Goal: Task Accomplishment & Management: Manage account settings

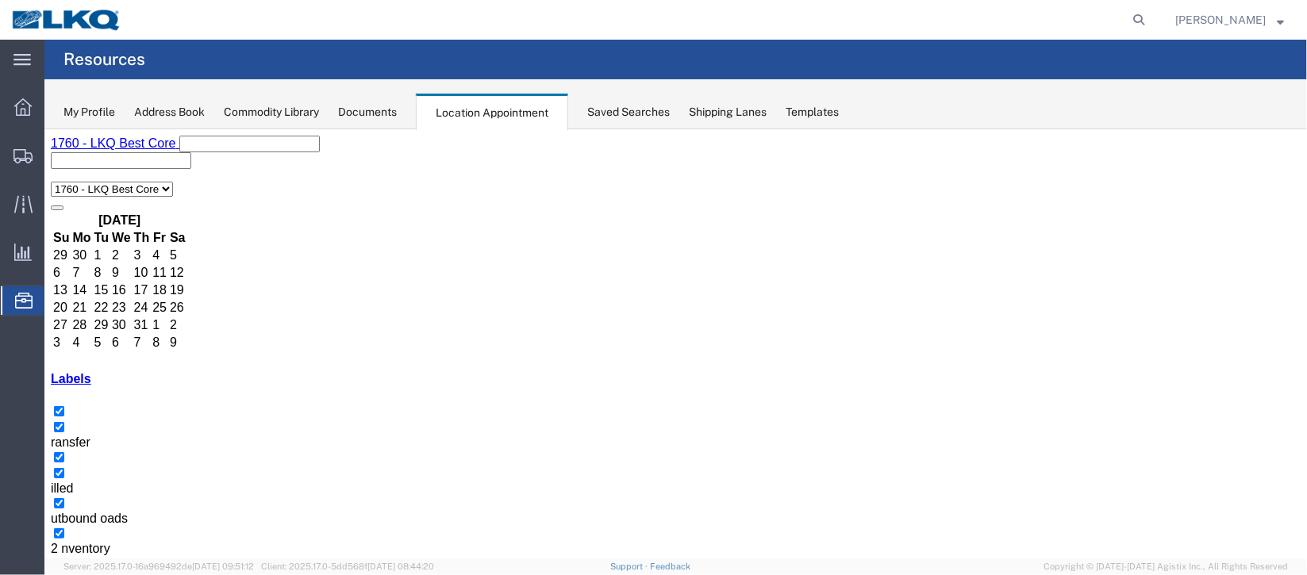
scroll to position [237, 0]
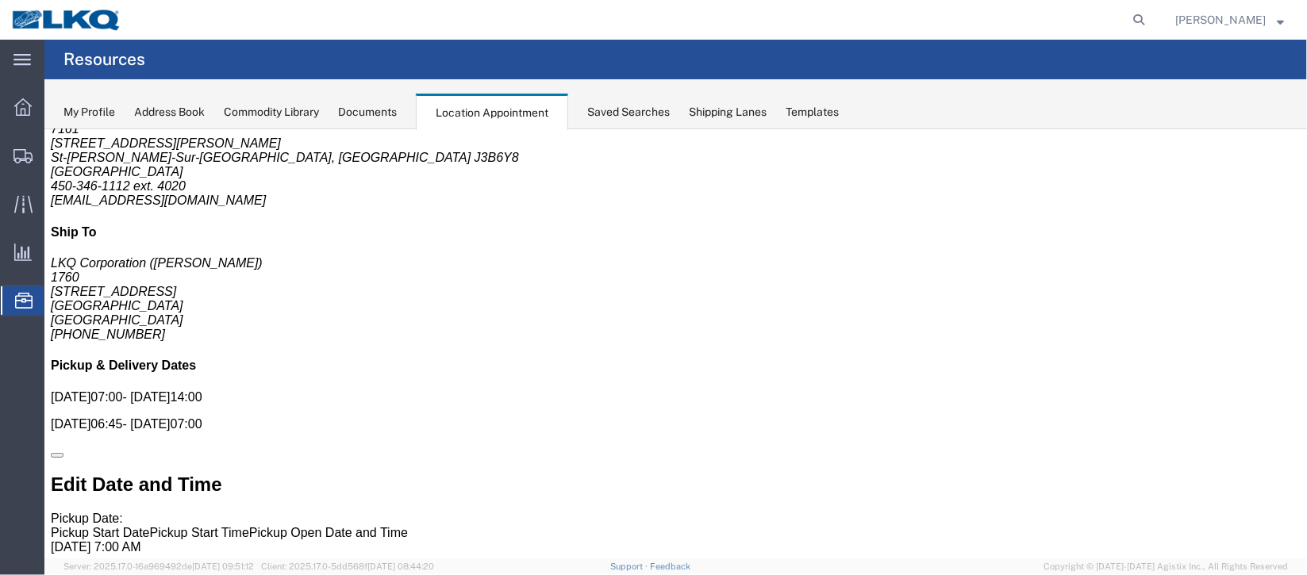
scroll to position [0, 0]
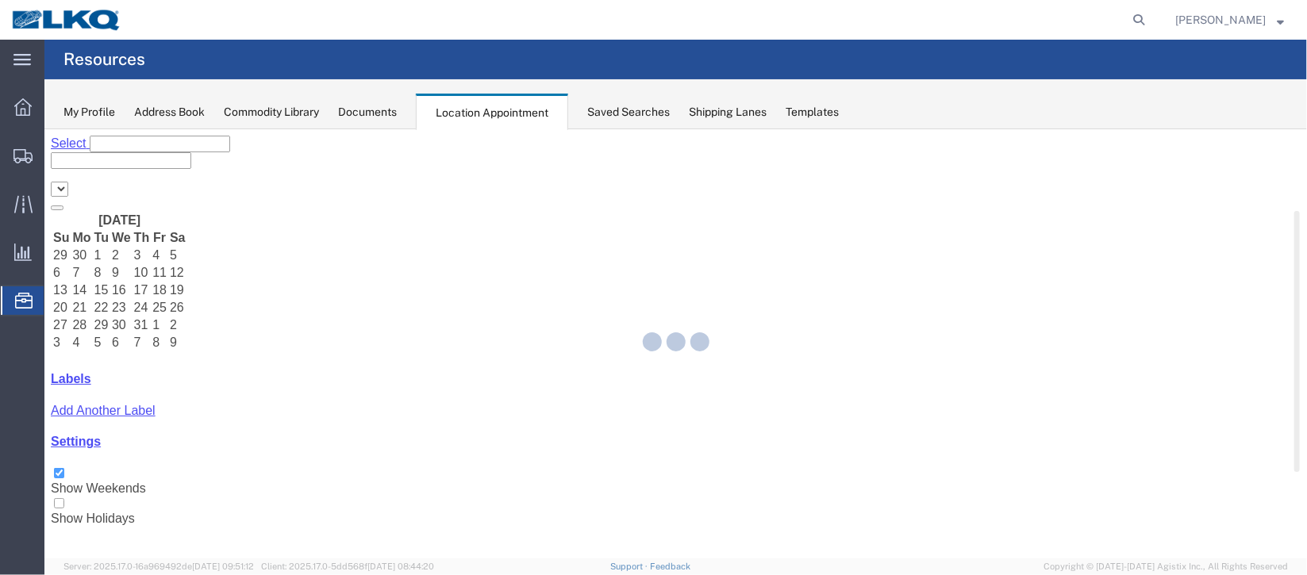
select select "27634"
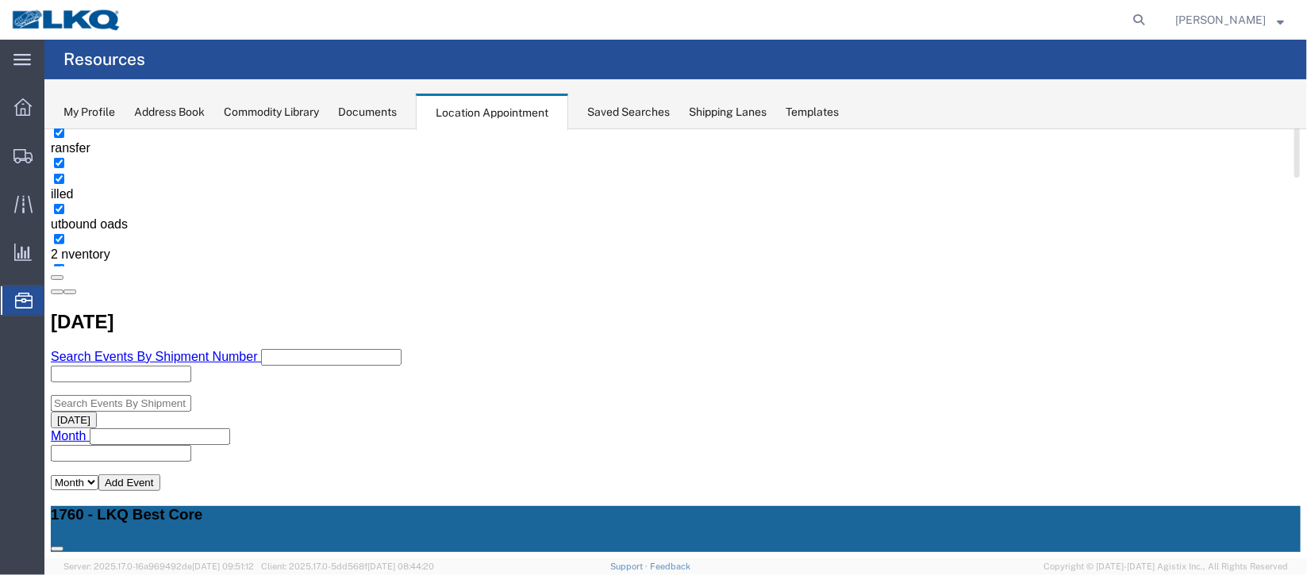
scroll to position [356, 0]
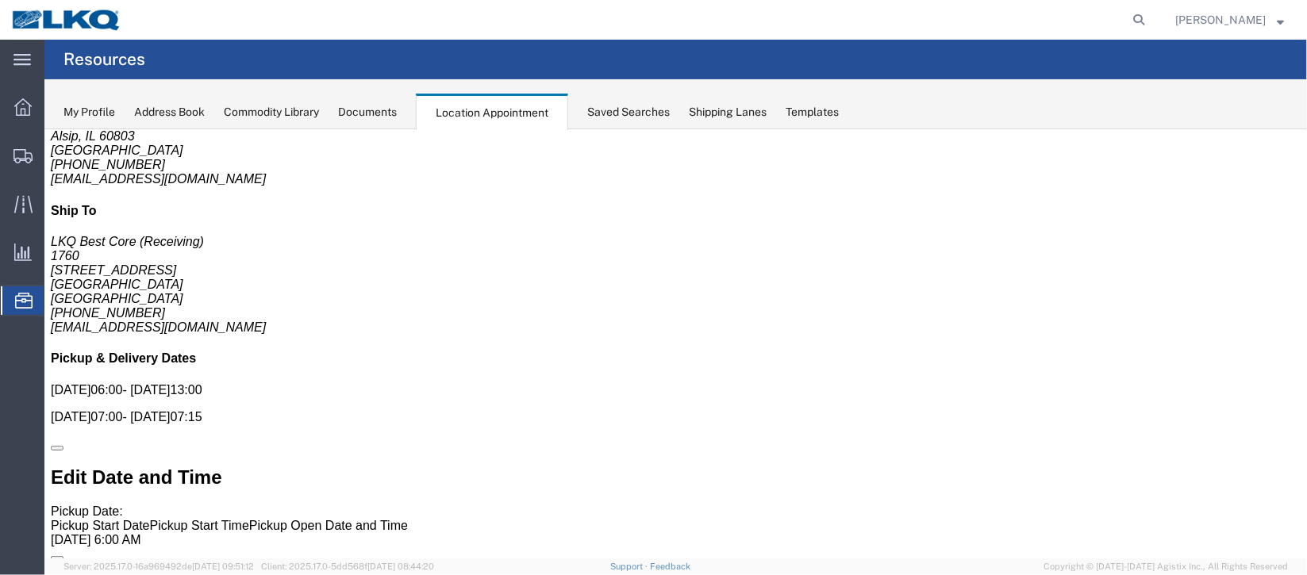
scroll to position [0, 0]
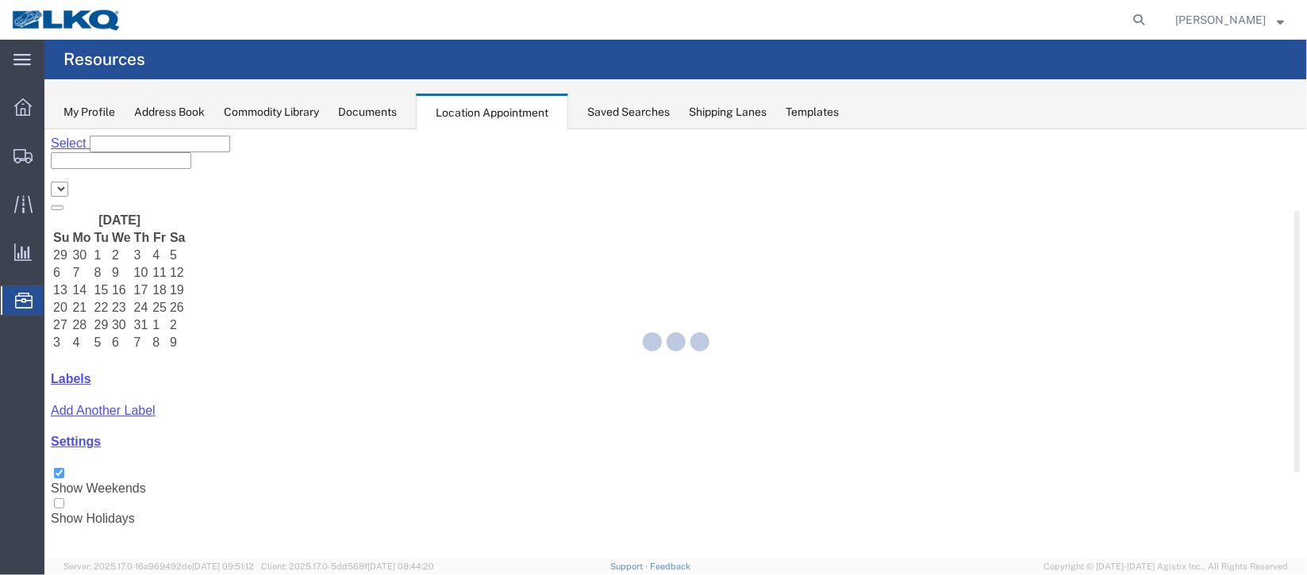
select select "27634"
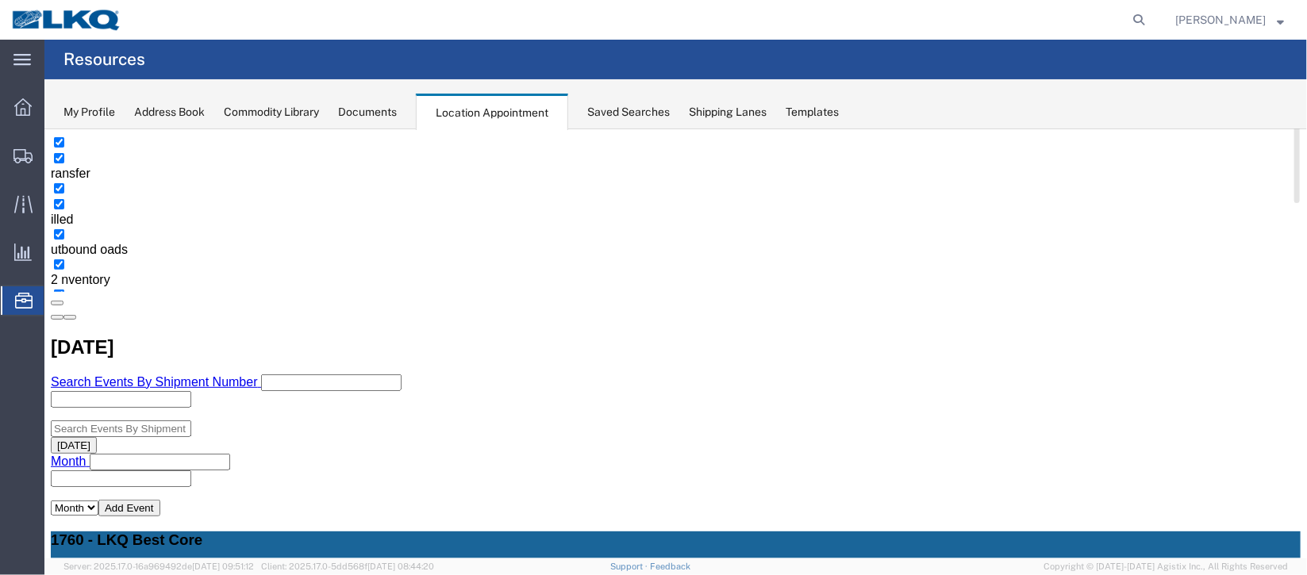
scroll to position [237, 0]
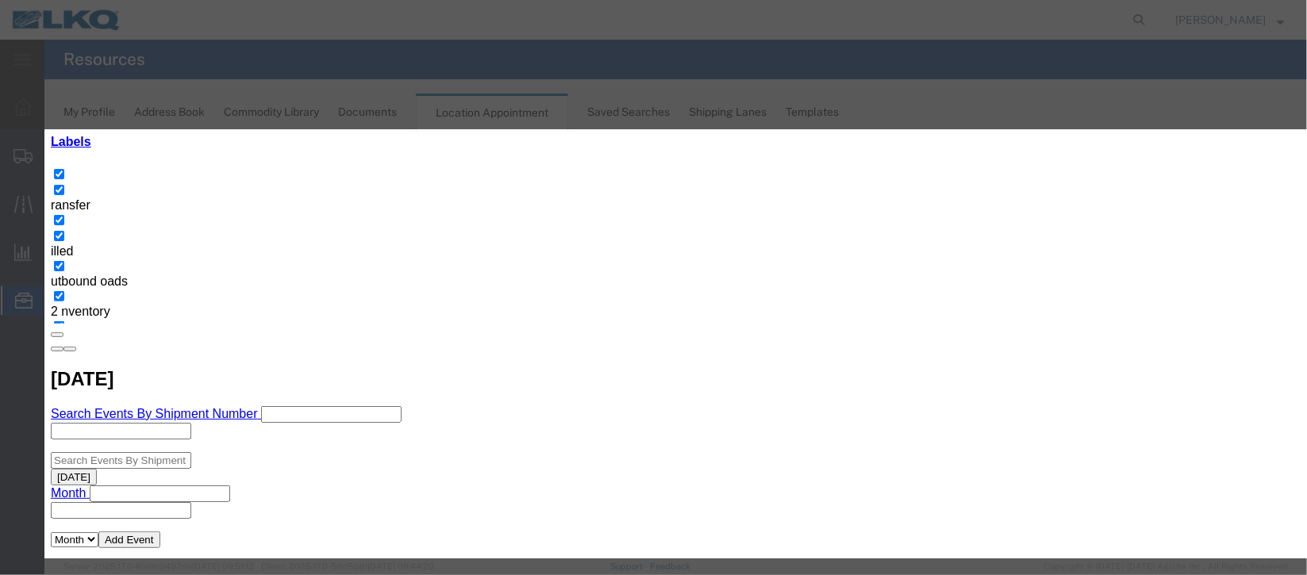
select select
type input "la"
select select "160"
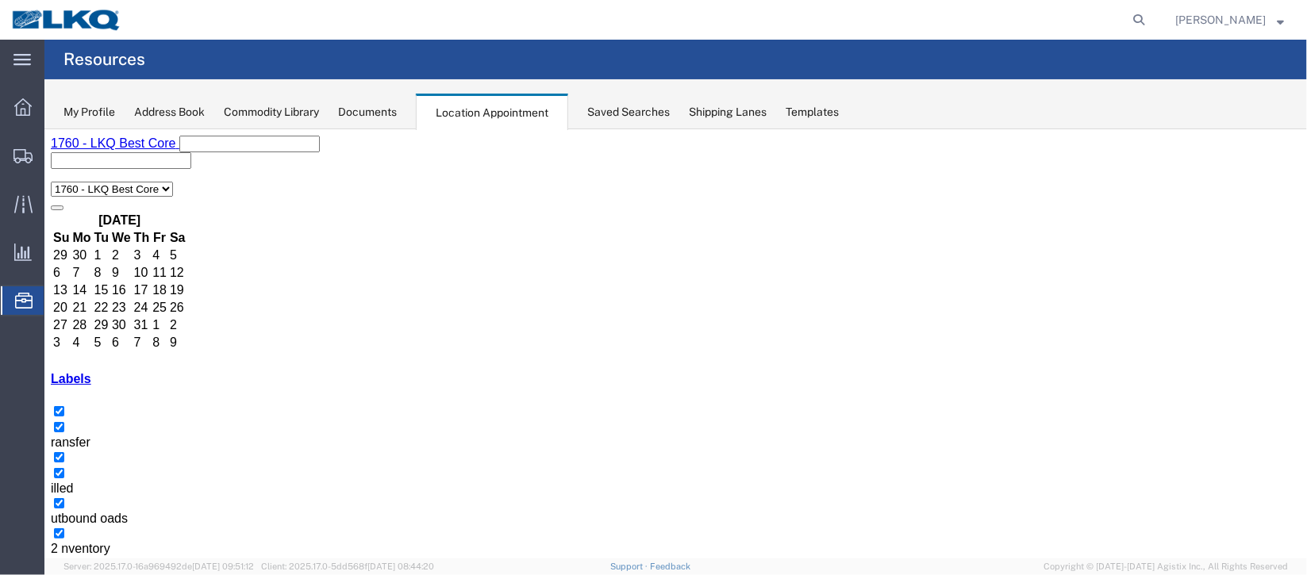
scroll to position [118, 0]
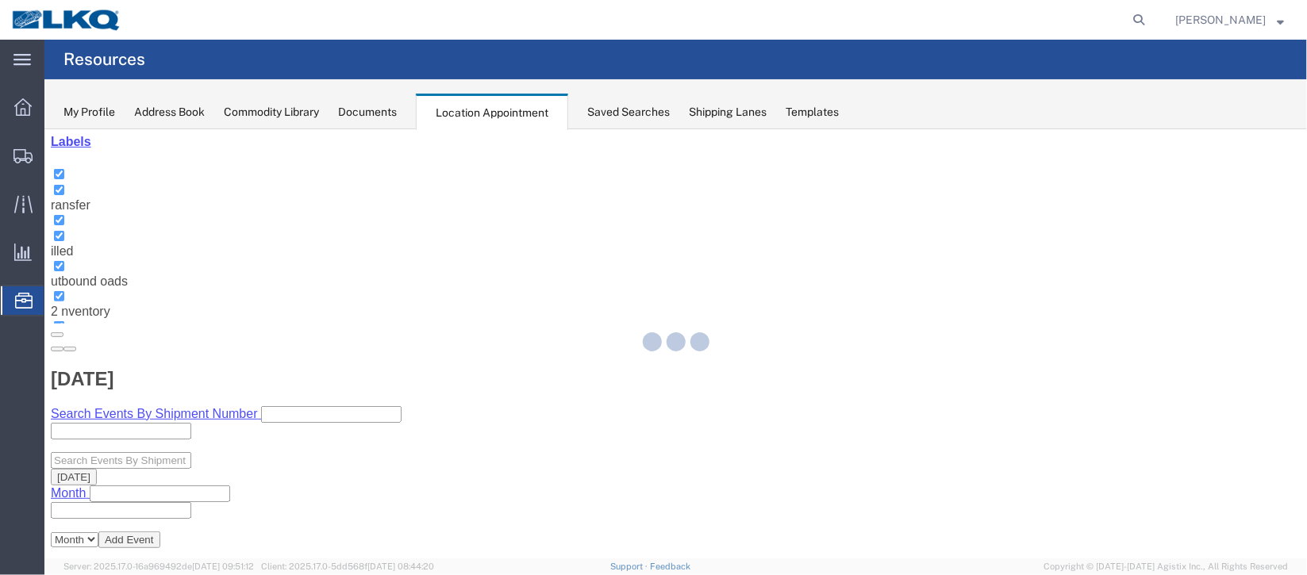
select select "100"
select select "1"
select select
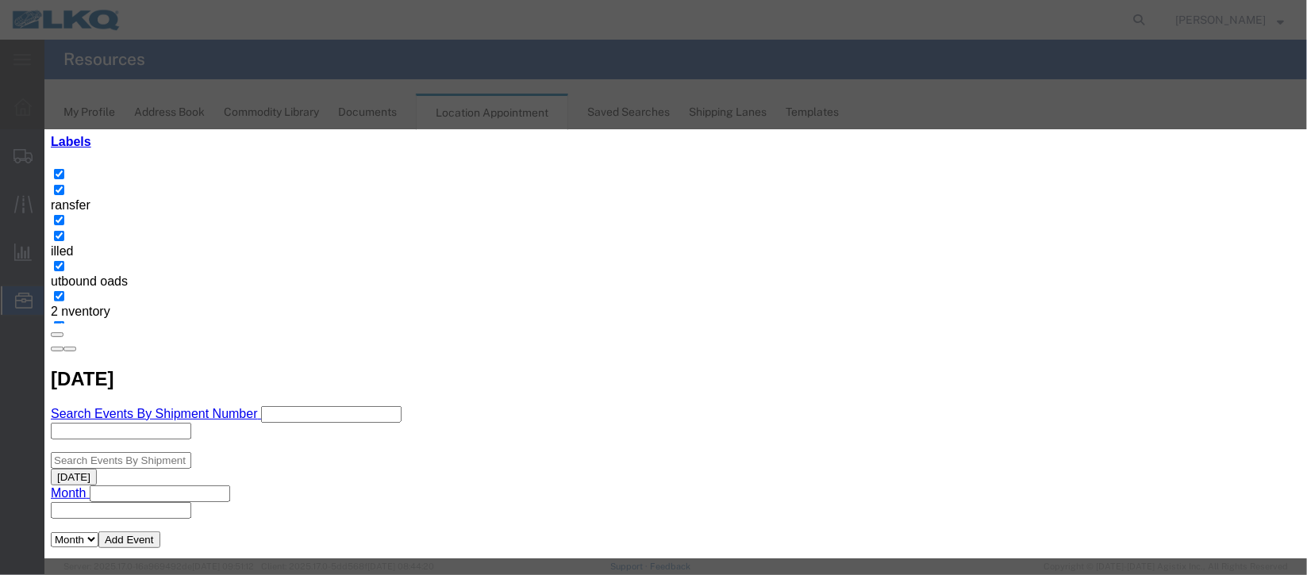
scroll to position [202, 0]
type input "mi"
select select "100"
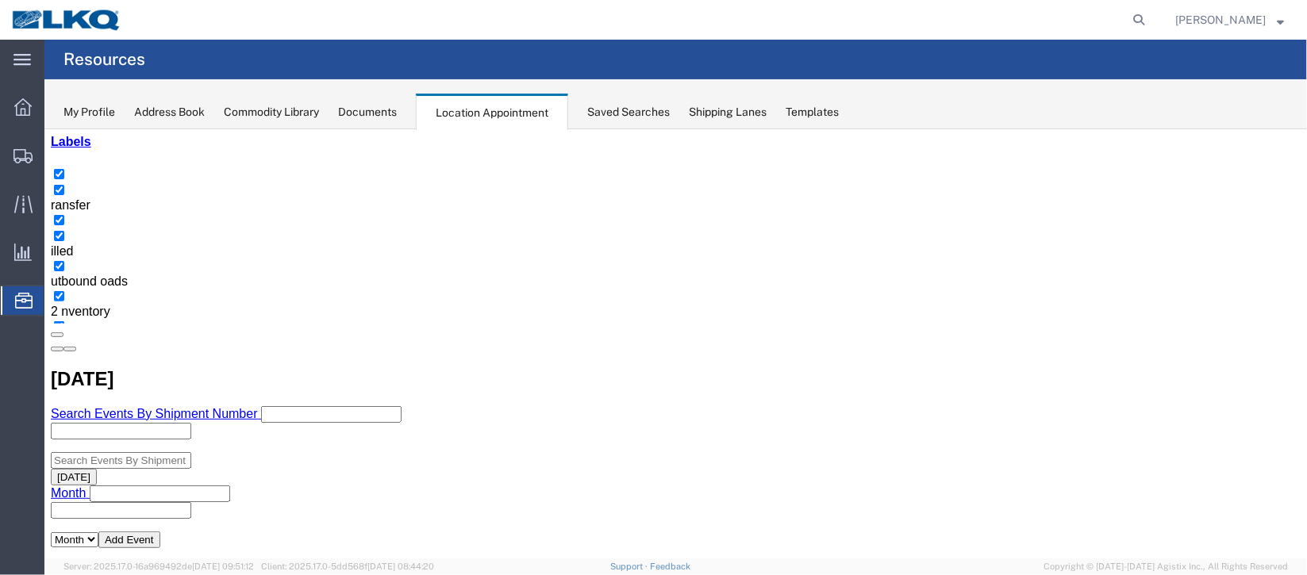
scroll to position [0, 0]
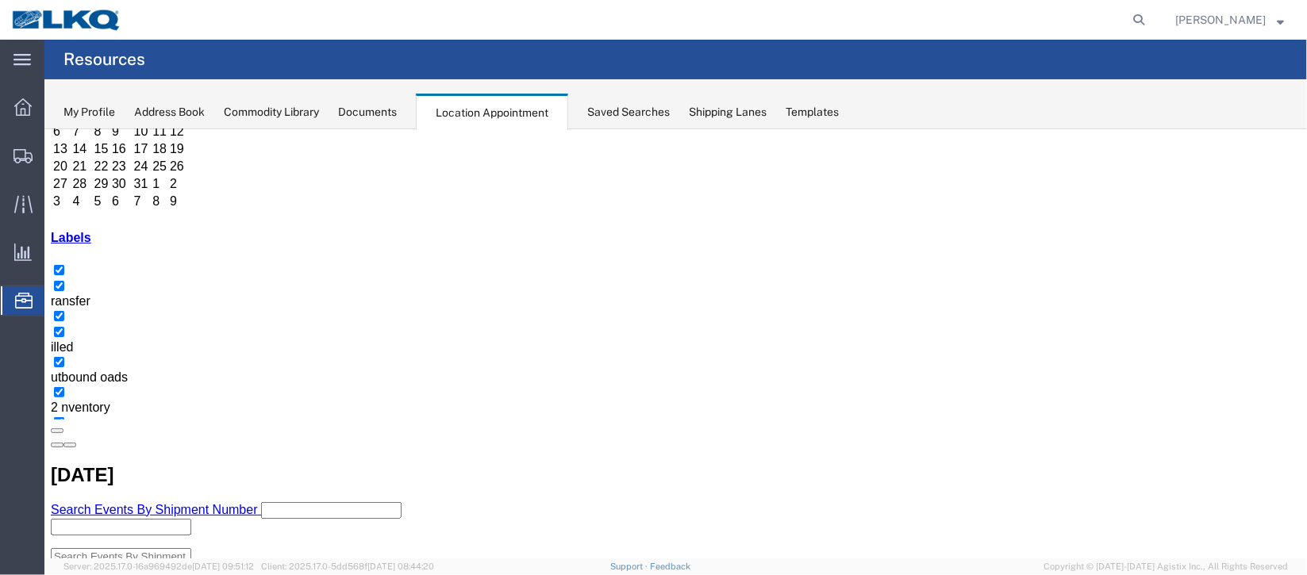
scroll to position [237, 0]
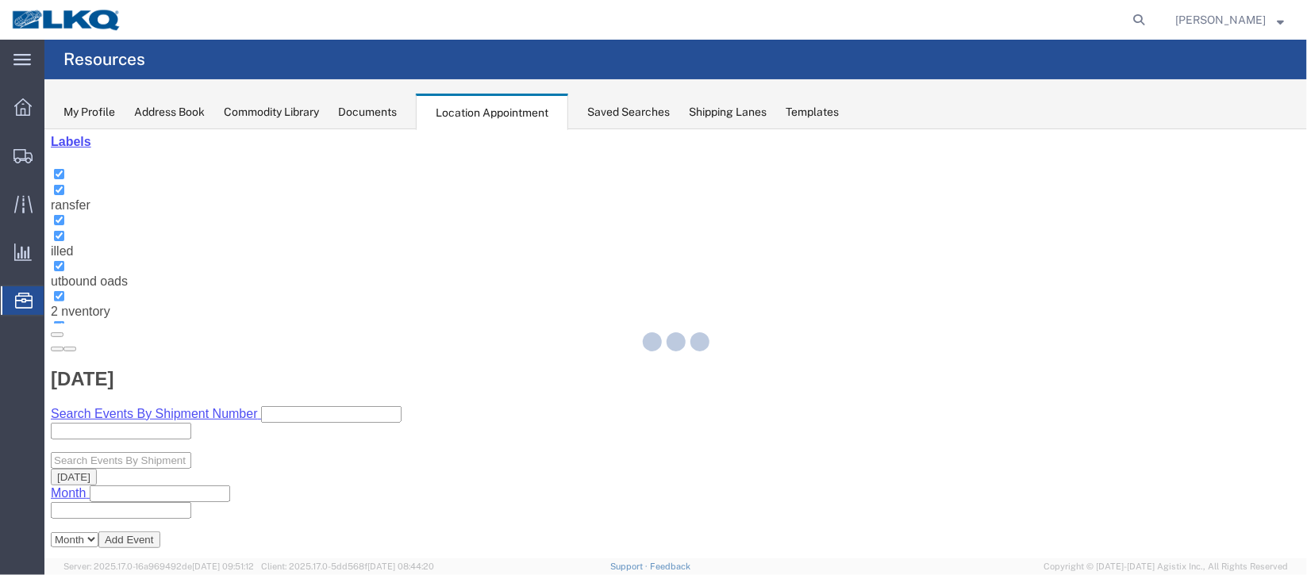
select select "100"
select select "1"
select select
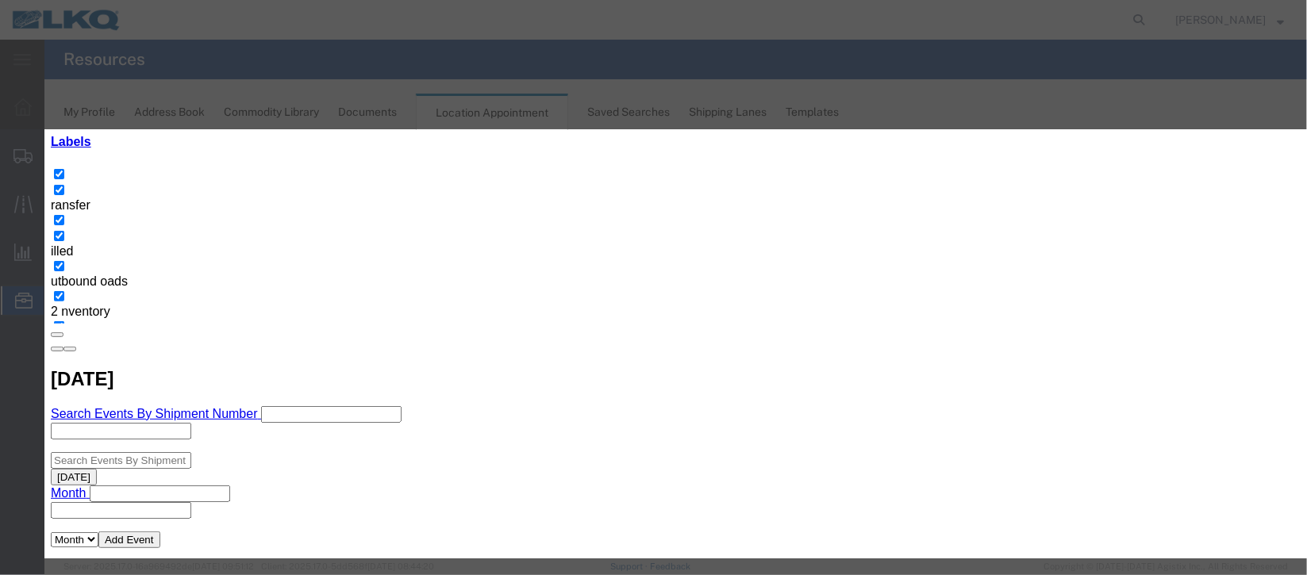
scroll to position [202, 0]
type input "de"
select select "40"
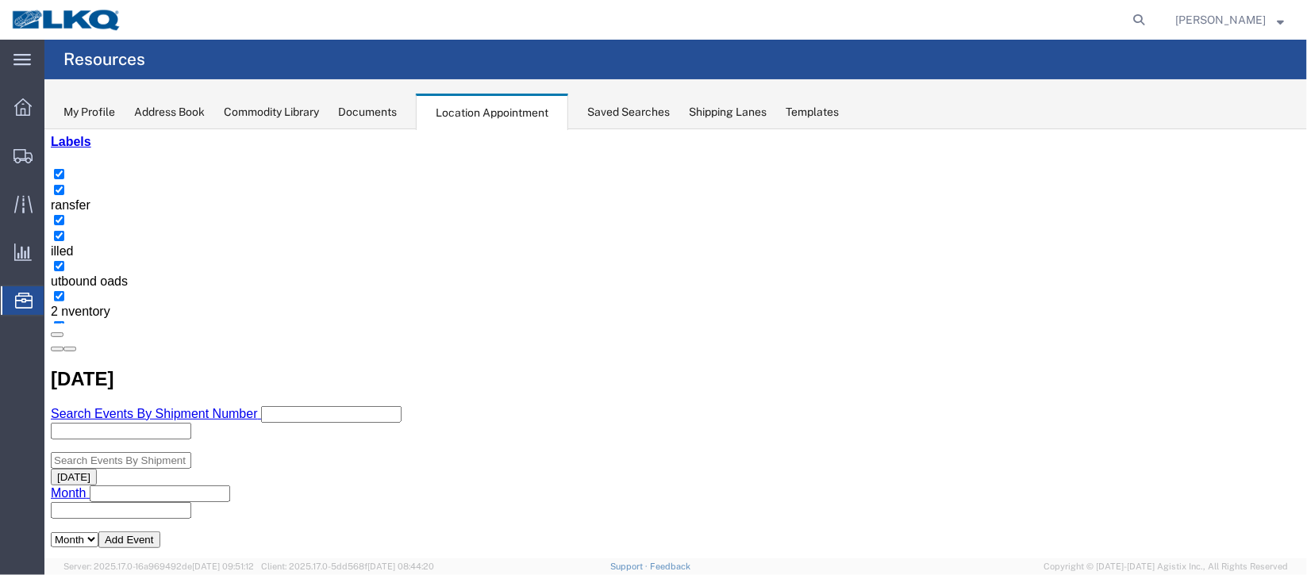
scroll to position [0, 0]
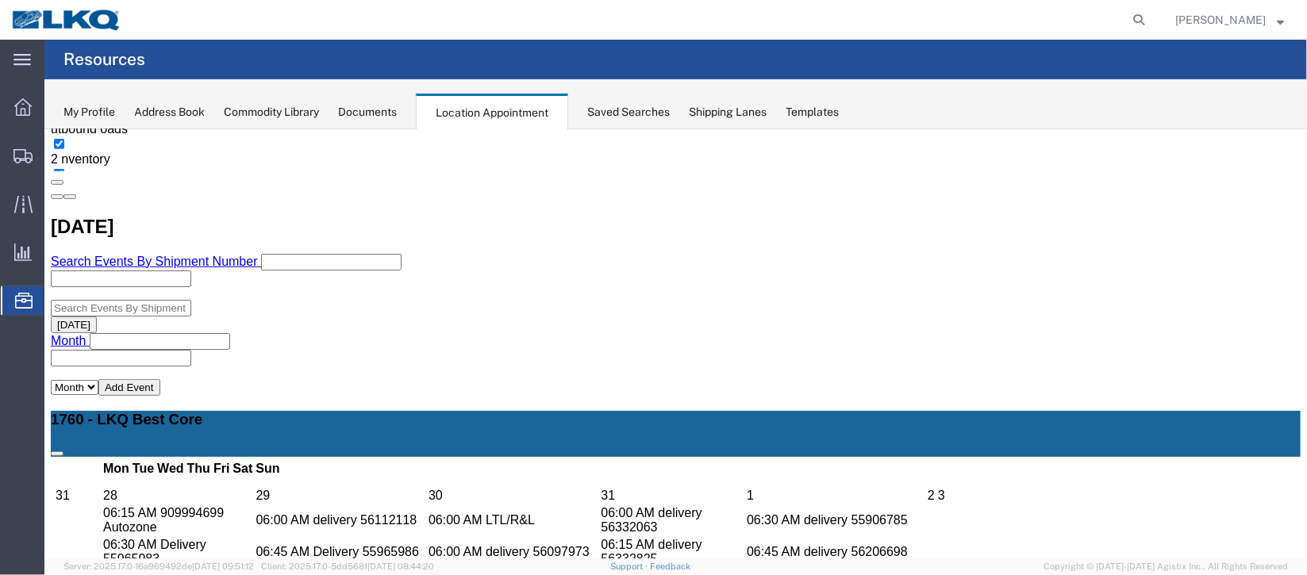
scroll to position [356, 0]
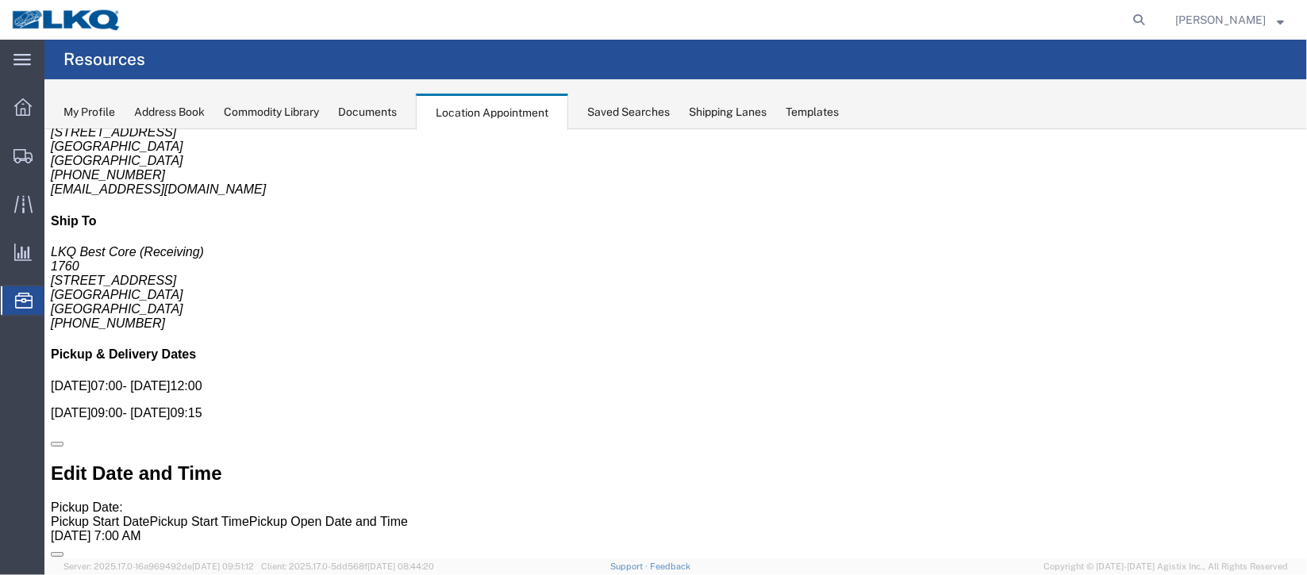
scroll to position [0, 0]
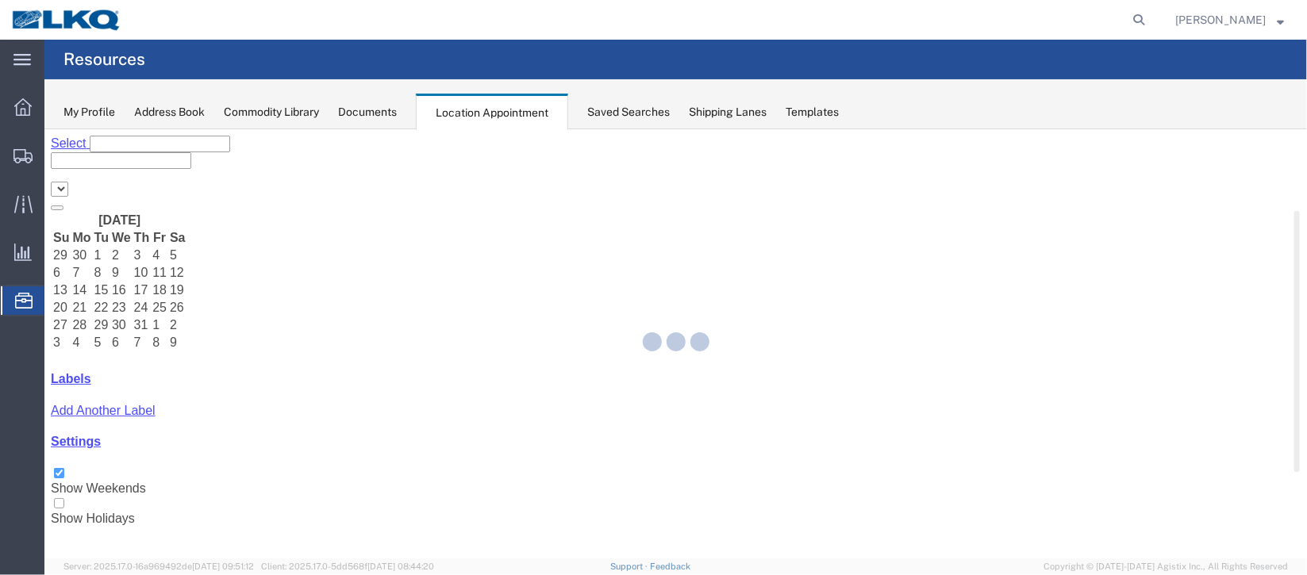
select select "27634"
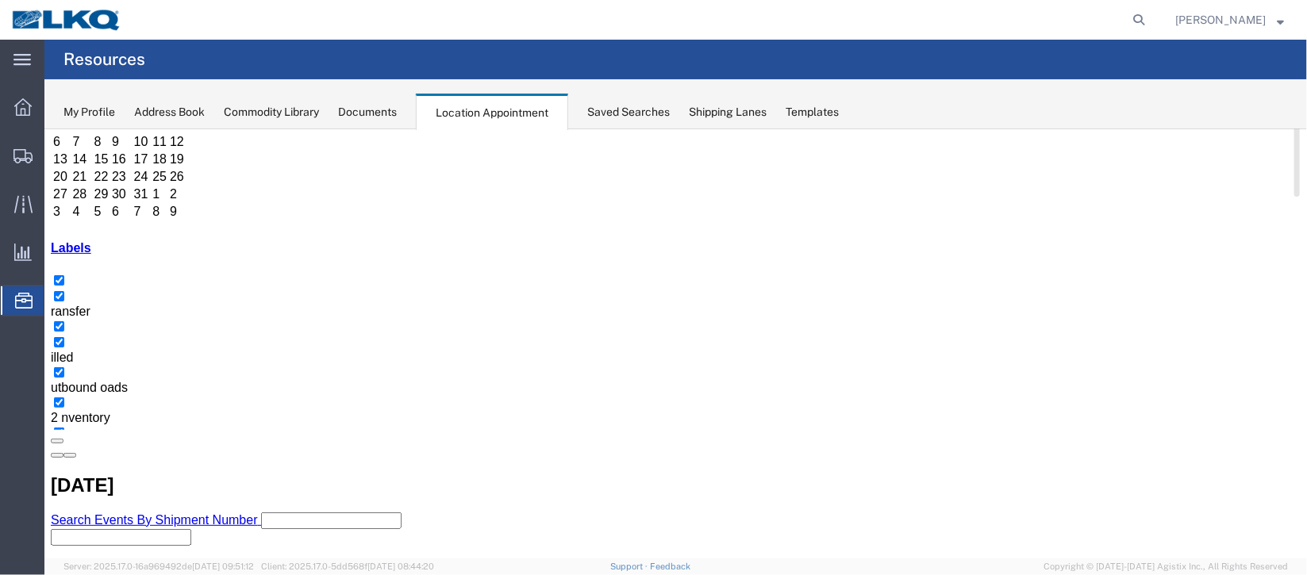
scroll to position [135, 0]
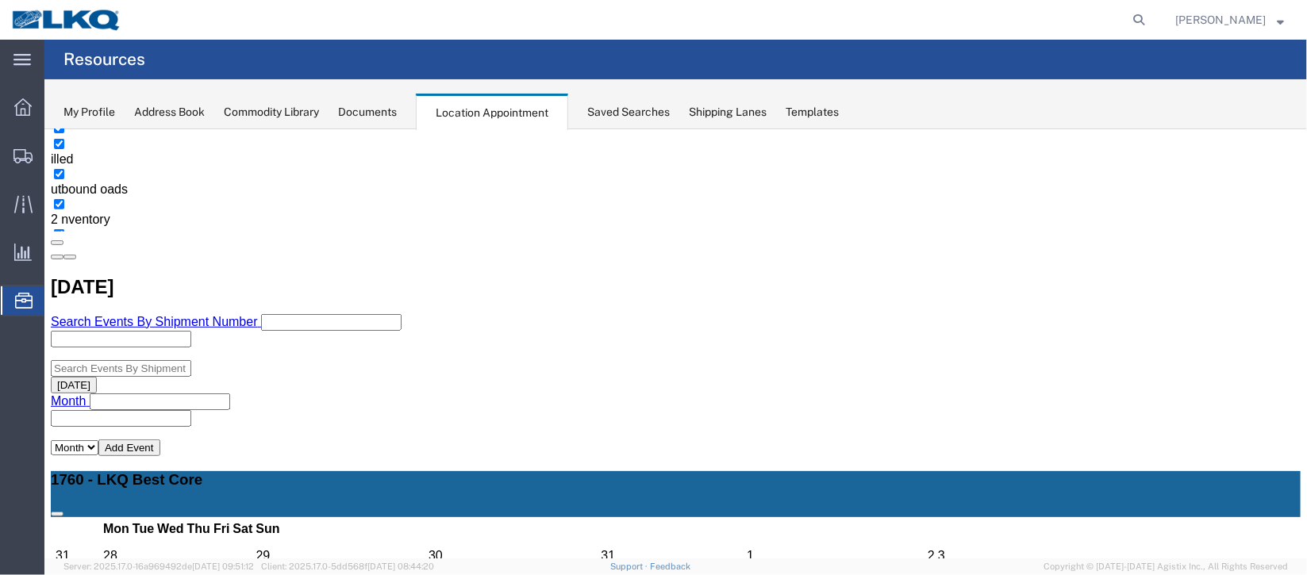
scroll to position [373, 0]
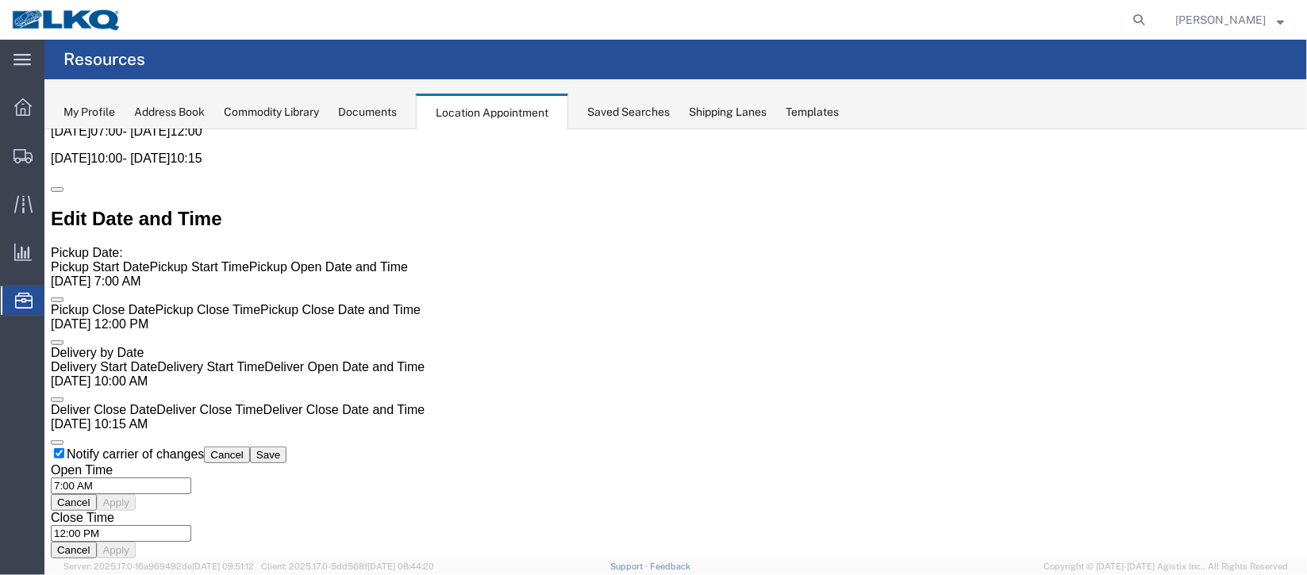
scroll to position [0, 0]
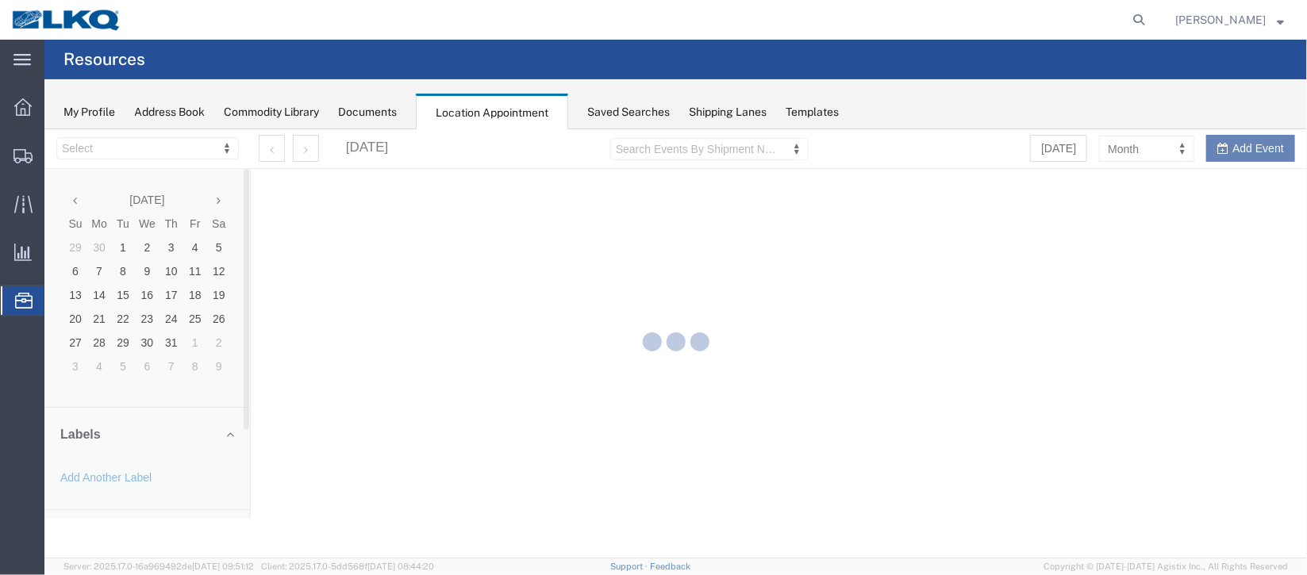
select select "27634"
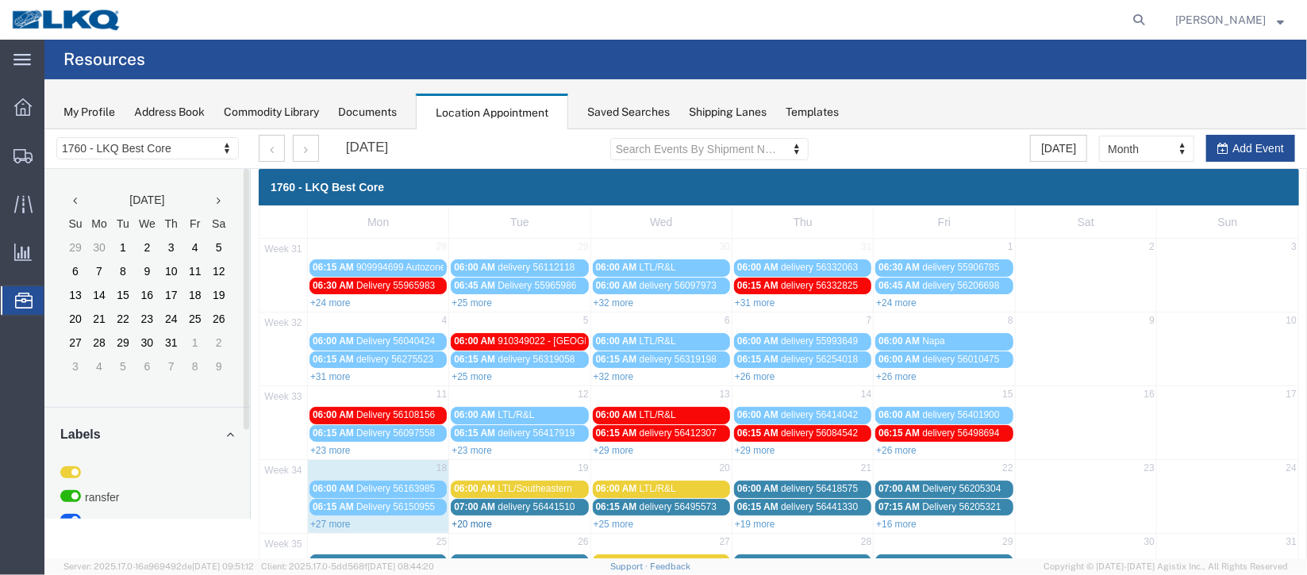
click at [470, 524] on link "+20 more" at bounding box center [471, 523] width 40 height 11
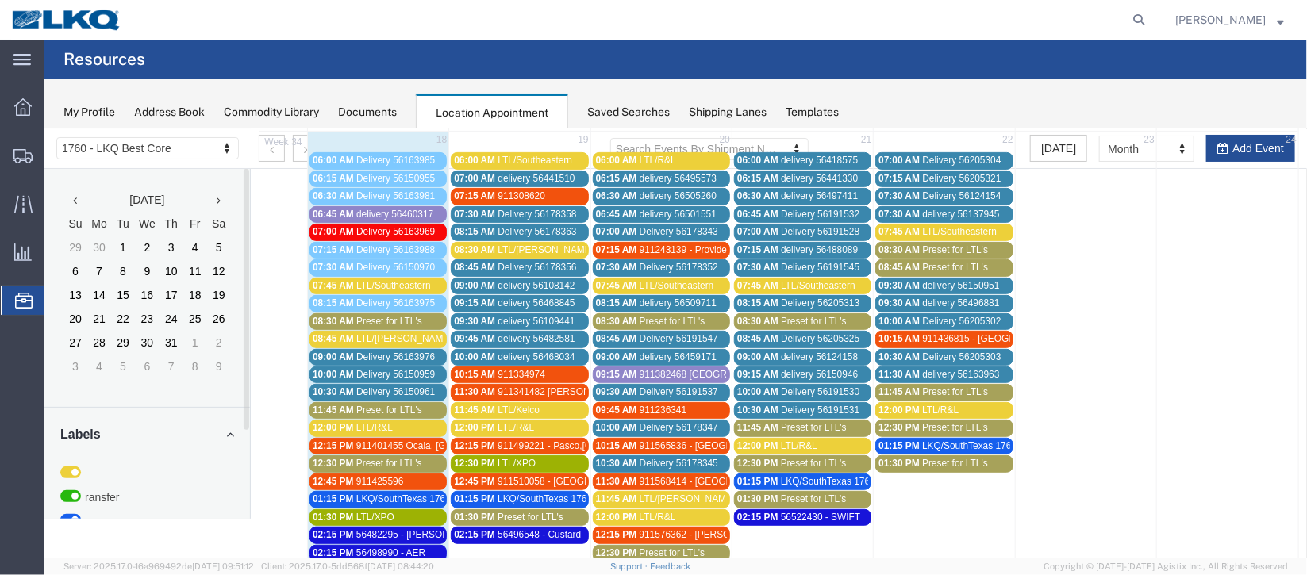
scroll to position [356, 0]
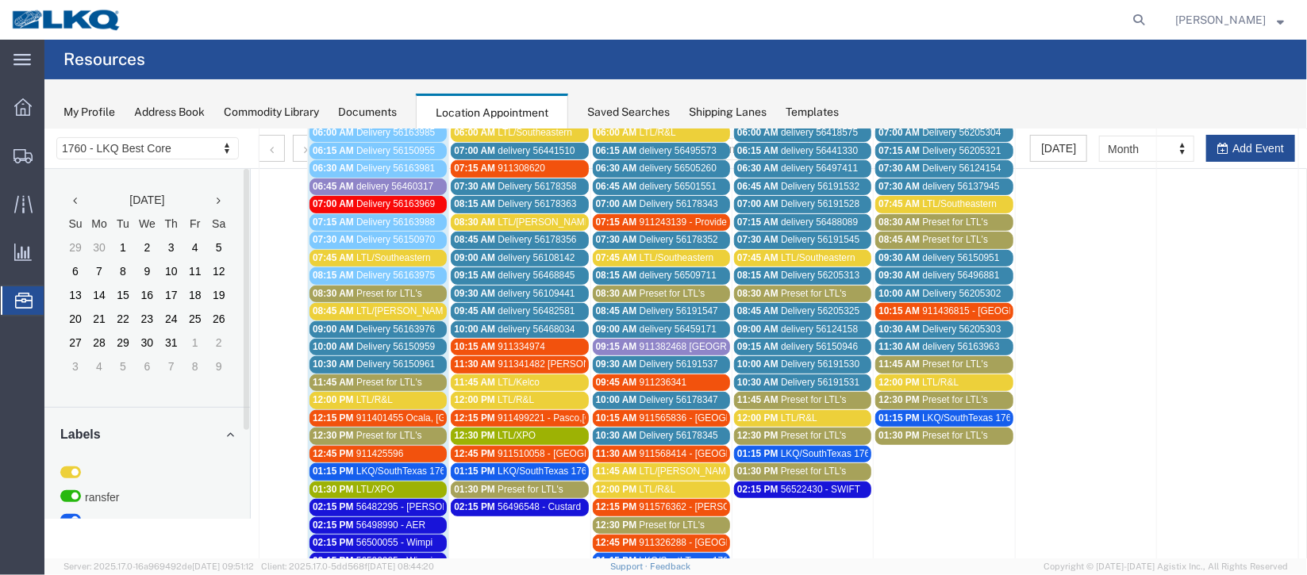
click at [377, 358] on span "Delivery 56150961" at bounding box center [394, 363] width 79 height 11
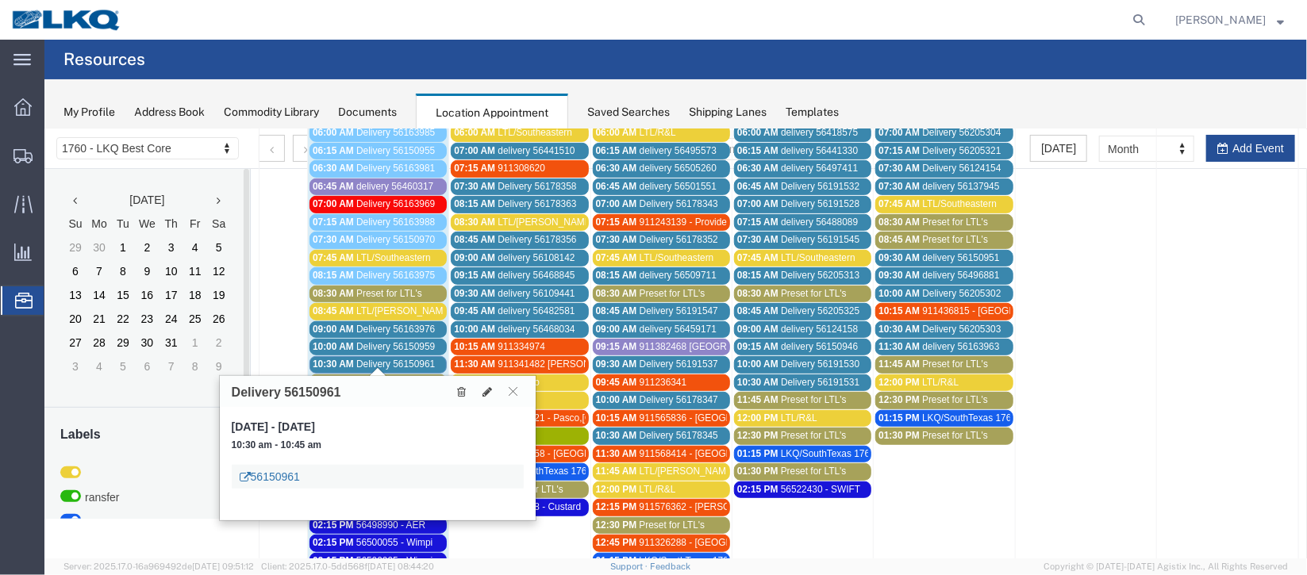
click at [282, 470] on link "56150961" at bounding box center [269, 476] width 60 height 16
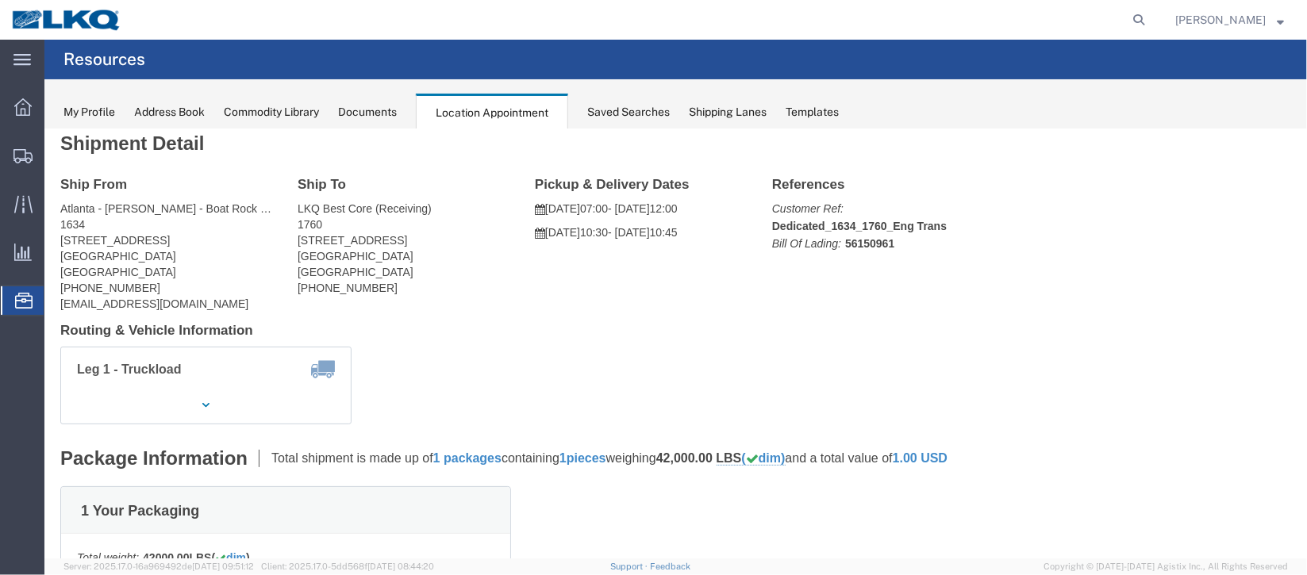
scroll to position [0, 0]
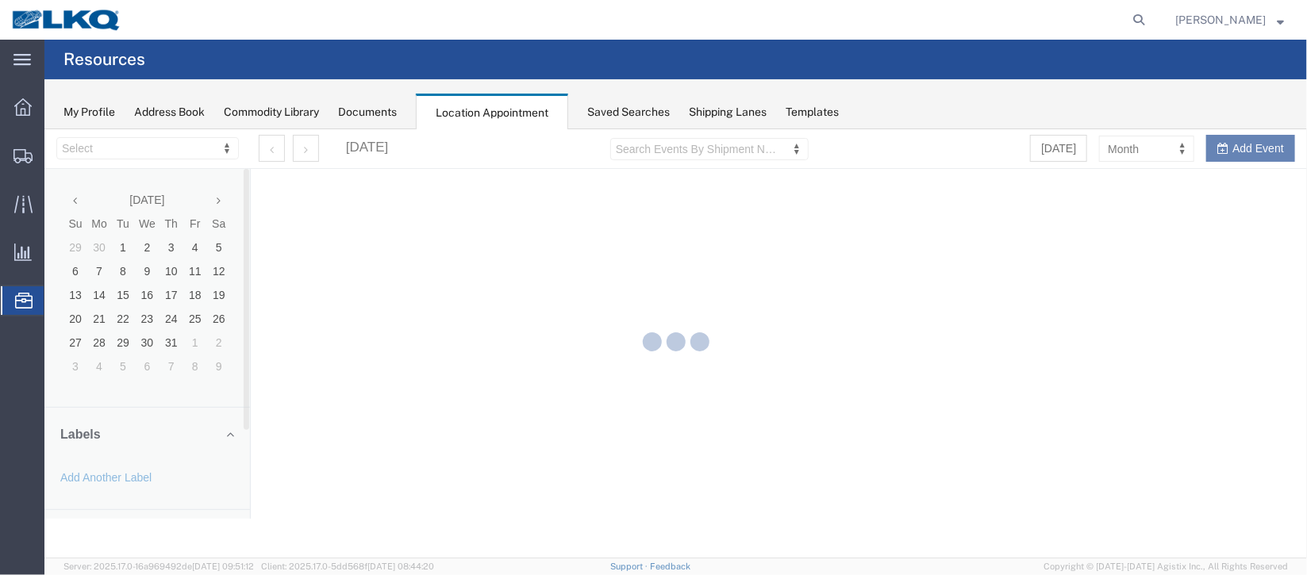
select select "27634"
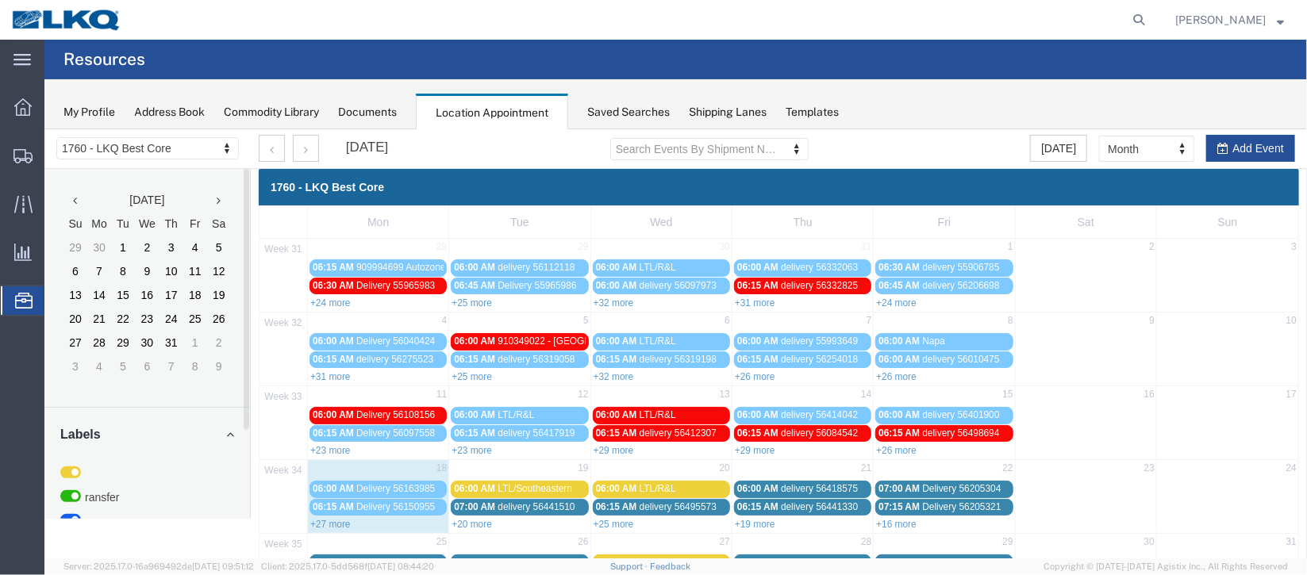
scroll to position [135, 0]
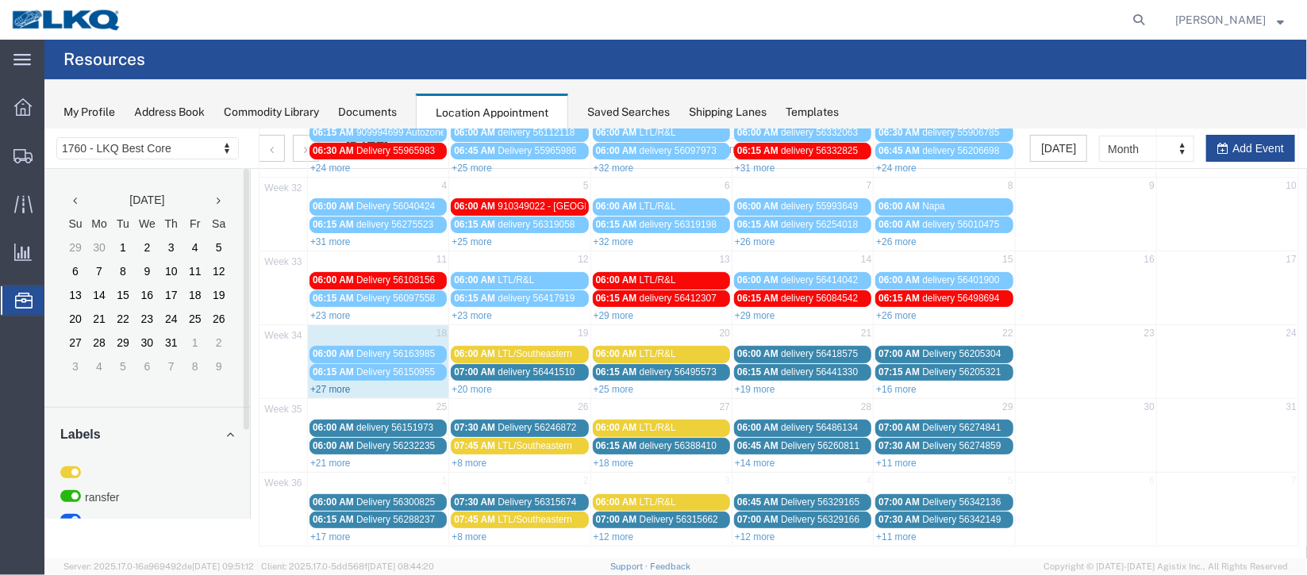
click at [340, 390] on link "+27 more" at bounding box center [329, 388] width 40 height 11
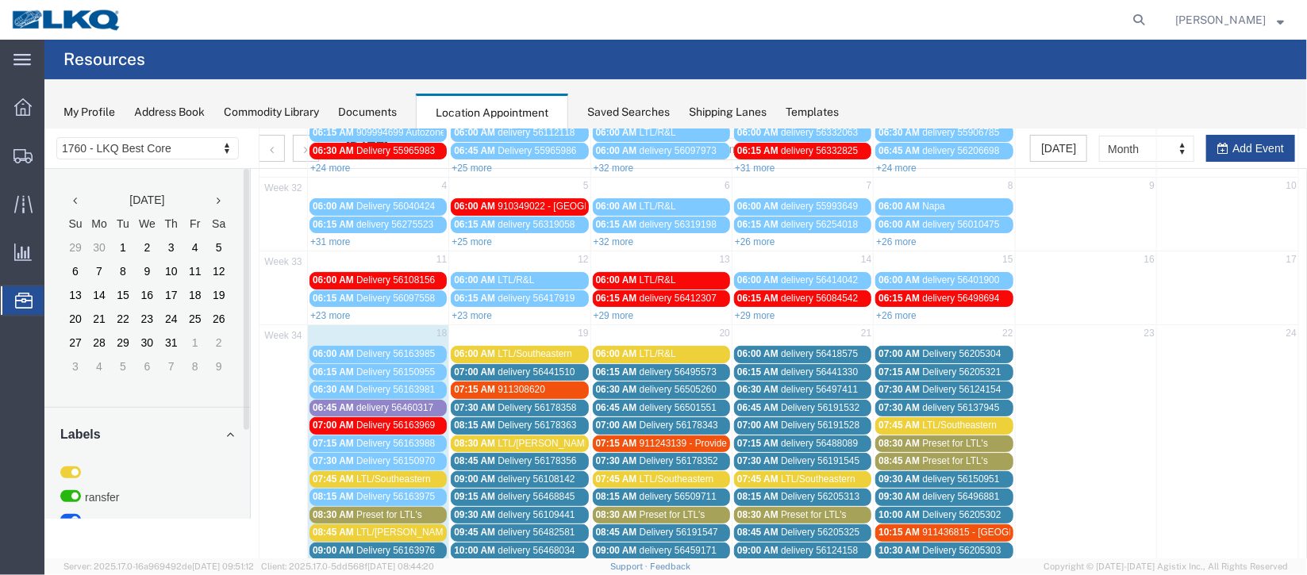
scroll to position [373, 0]
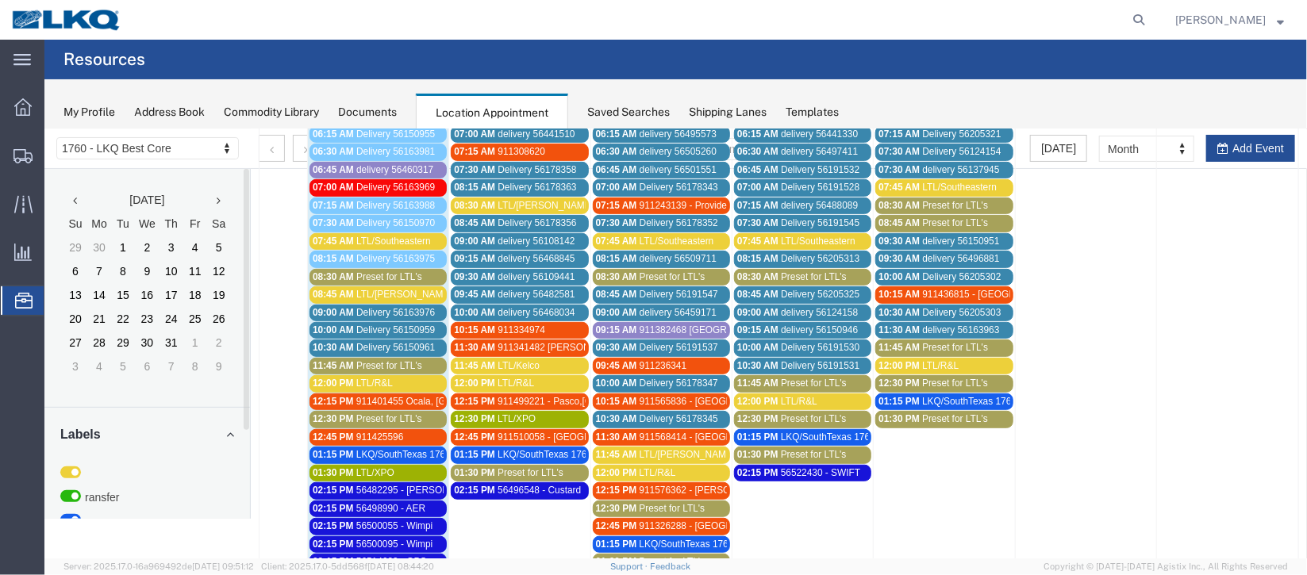
click at [670, 324] on span "911382468 [GEOGRAPHIC_DATA], [GEOGRAPHIC_DATA] Uber Freight" at bounding box center [792, 329] width 306 height 11
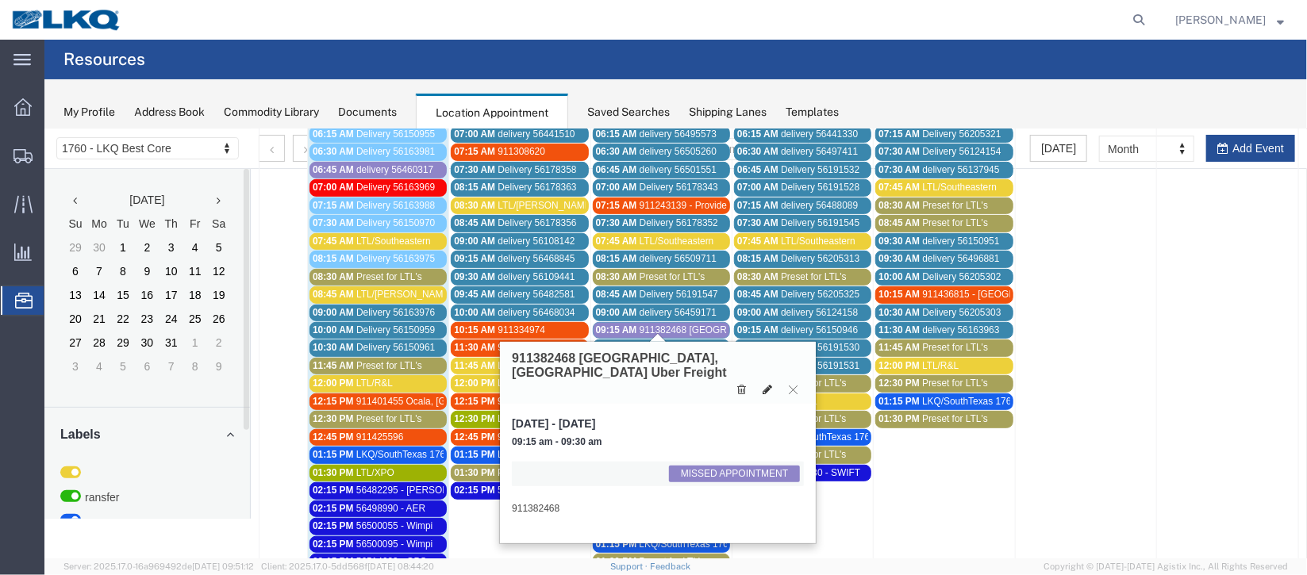
click at [766, 383] on icon at bounding box center [767, 388] width 10 height 11
select select "1"
select select "100"
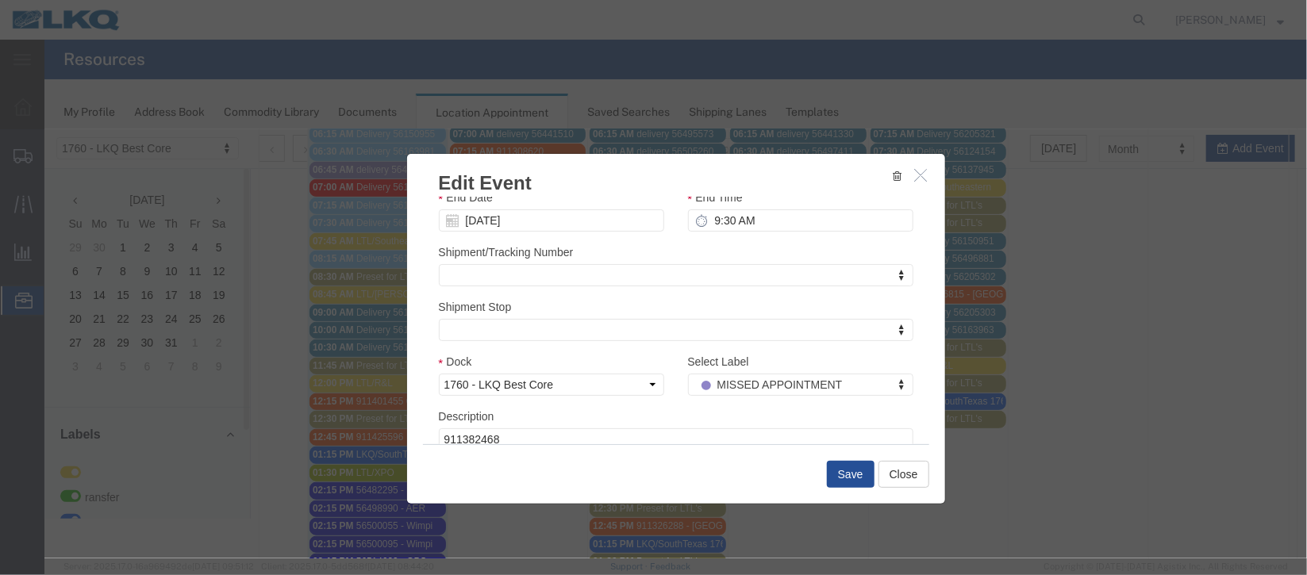
scroll to position [194, 0]
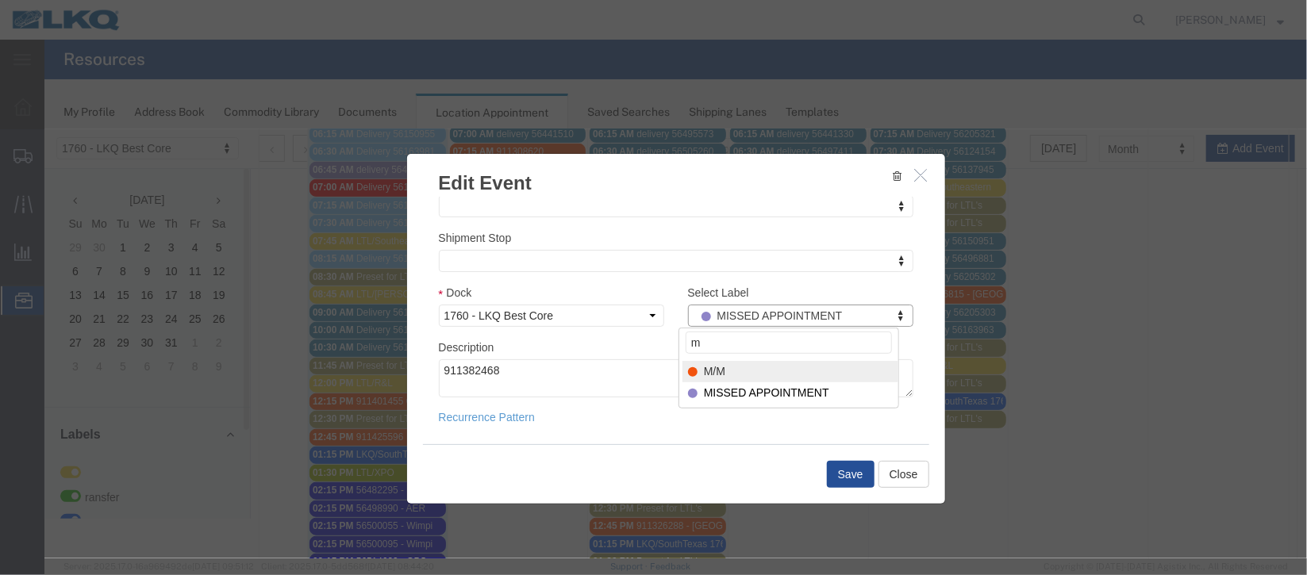
type input "m"
select select "24"
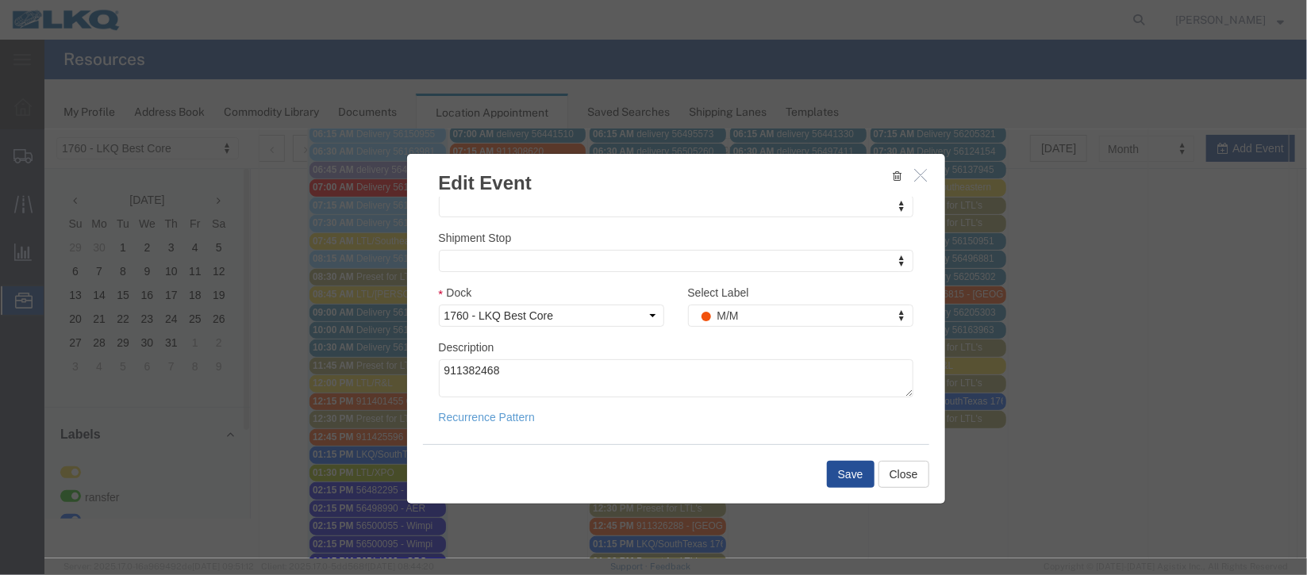
click at [839, 490] on div "Save Close" at bounding box center [675, 473] width 506 height 60
click at [841, 488] on div "Save Close" at bounding box center [675, 473] width 506 height 60
click at [839, 479] on button "Save" at bounding box center [850, 473] width 48 height 27
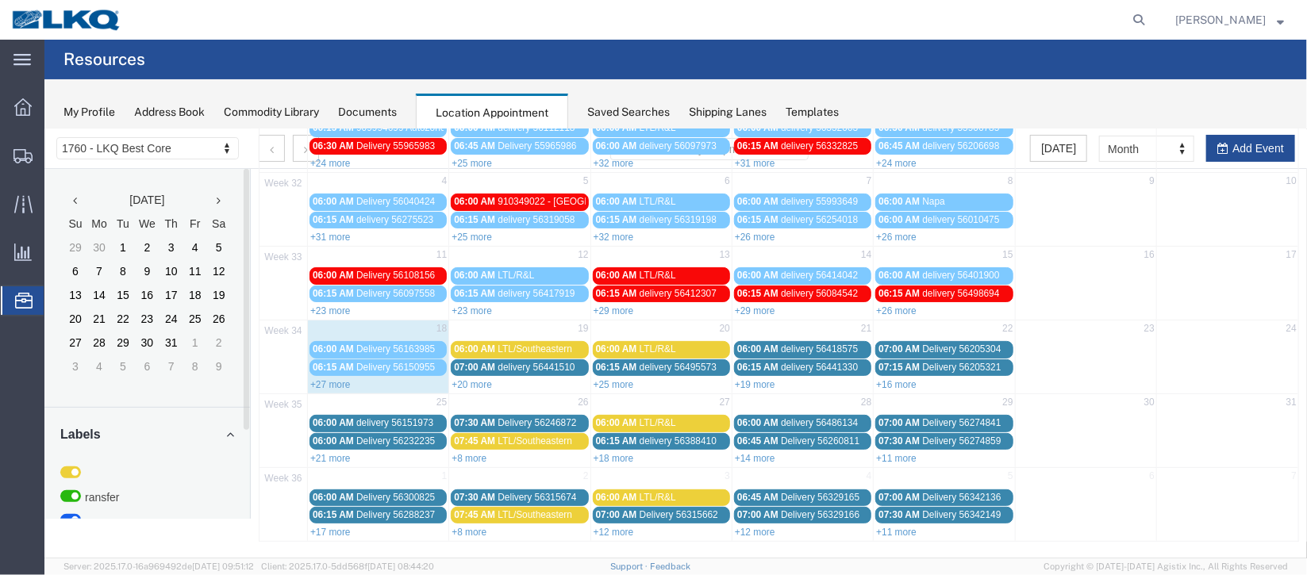
scroll to position [0, 0]
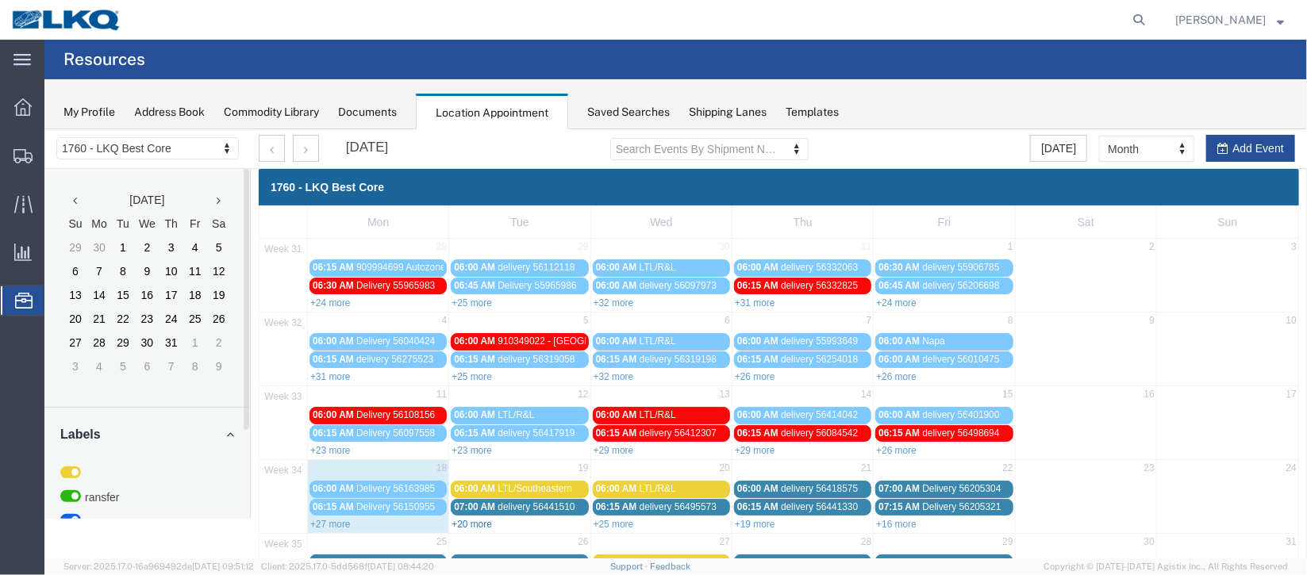
click at [461, 523] on link "+20 more" at bounding box center [471, 523] width 40 height 11
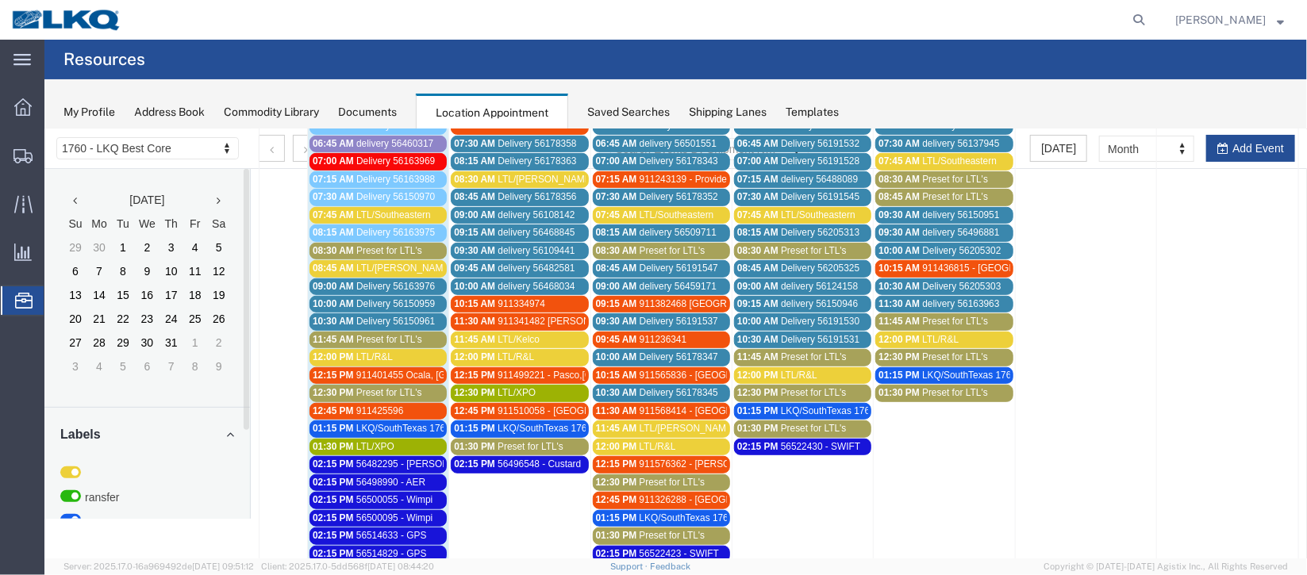
scroll to position [475, 0]
